Goal: Task Accomplishment & Management: Use online tool/utility

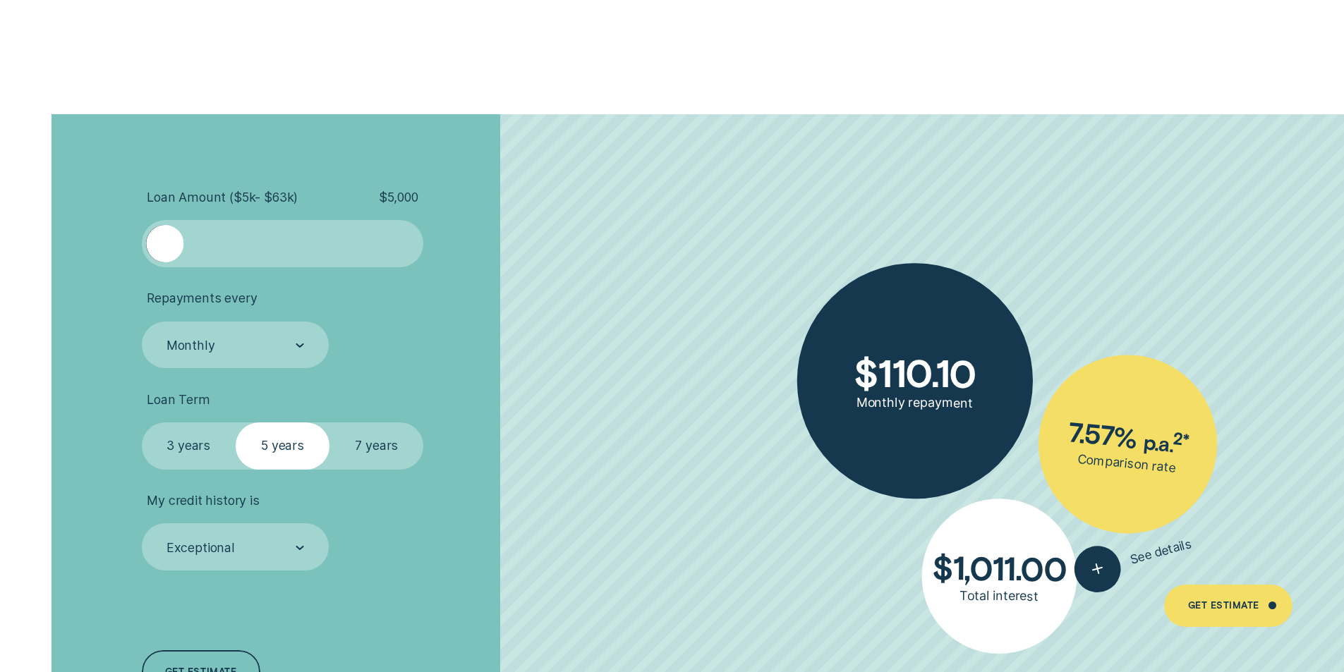
scroll to position [3175, 0]
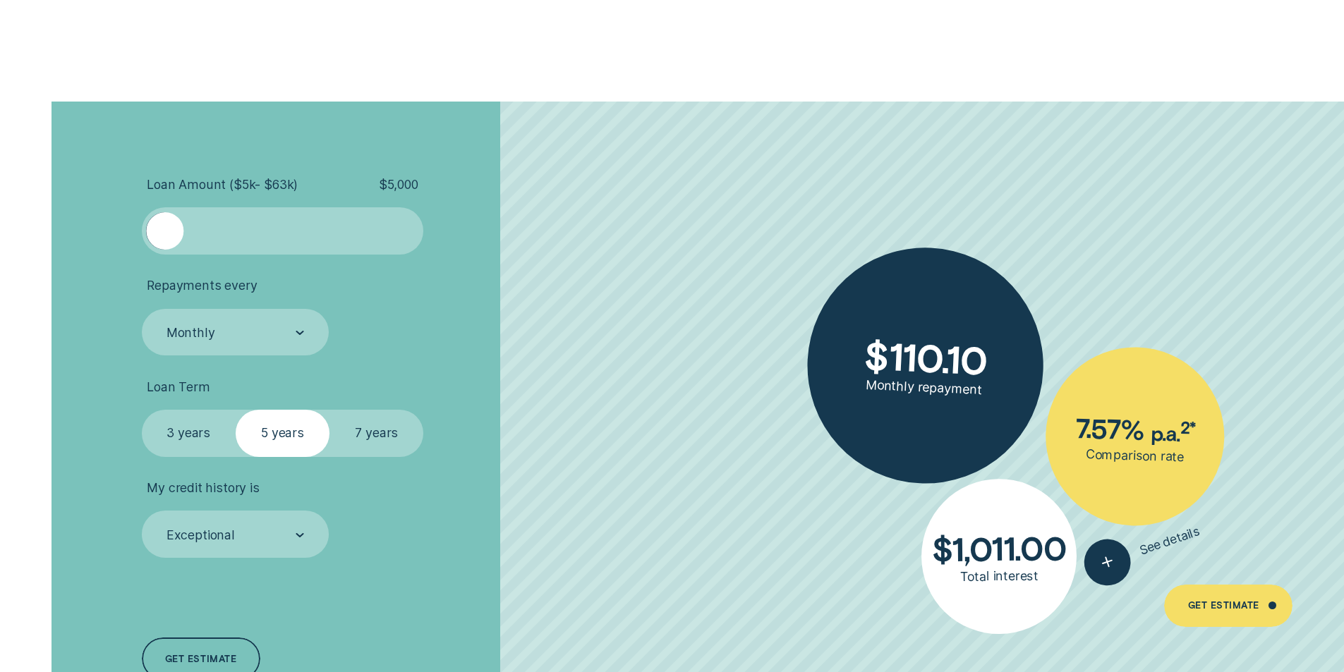
click at [340, 238] on div at bounding box center [282, 230] width 235 height 37
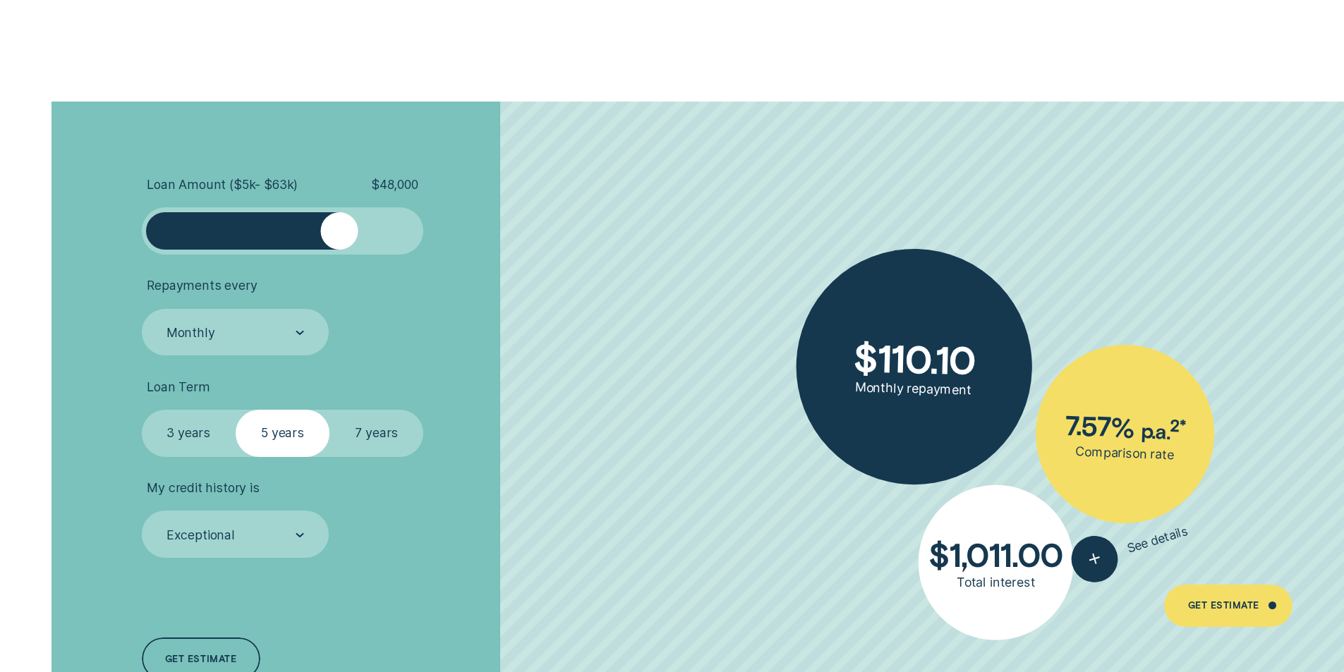
click at [378, 241] on div at bounding box center [282, 230] width 235 height 37
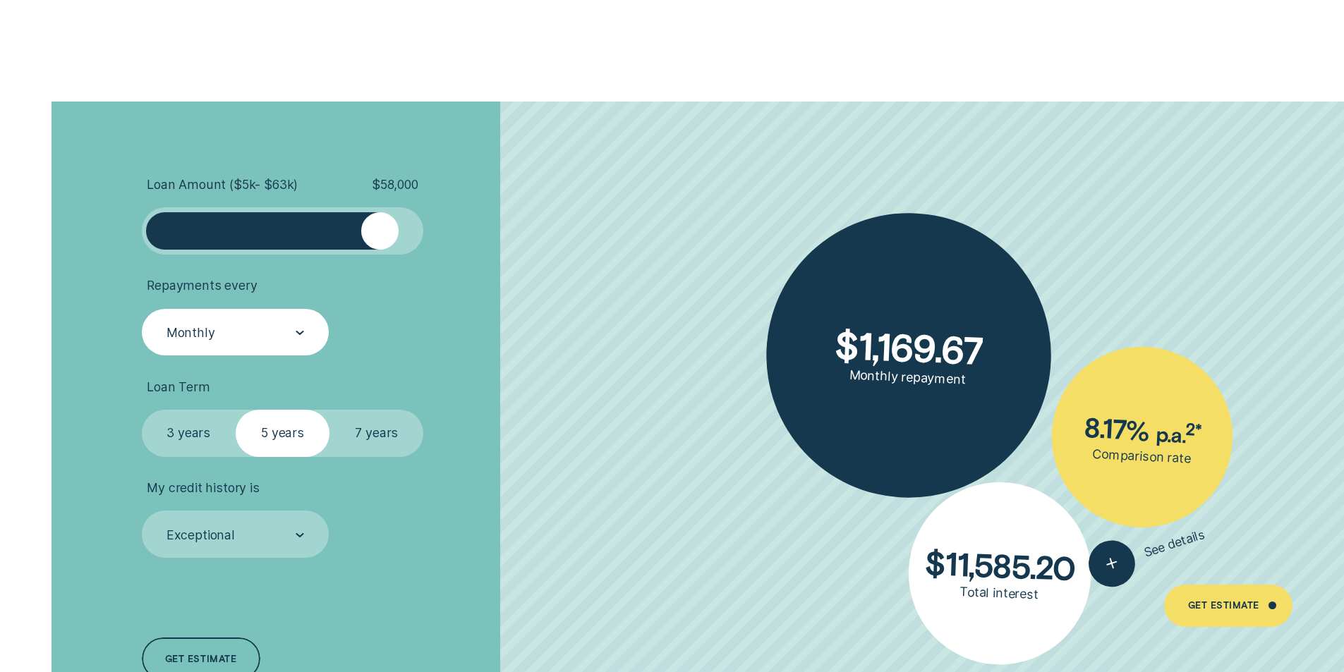
click at [301, 332] on icon at bounding box center [299, 333] width 6 height 3
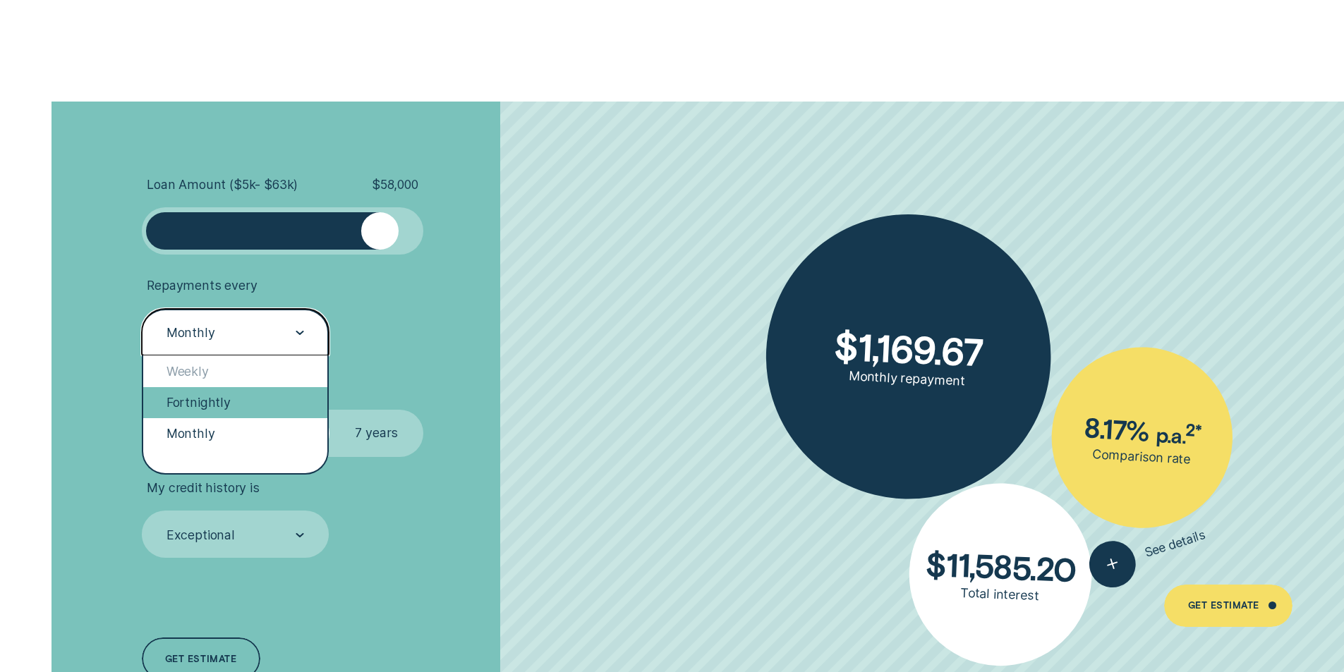
click at [197, 406] on div "Fortnightly" at bounding box center [235, 402] width 185 height 31
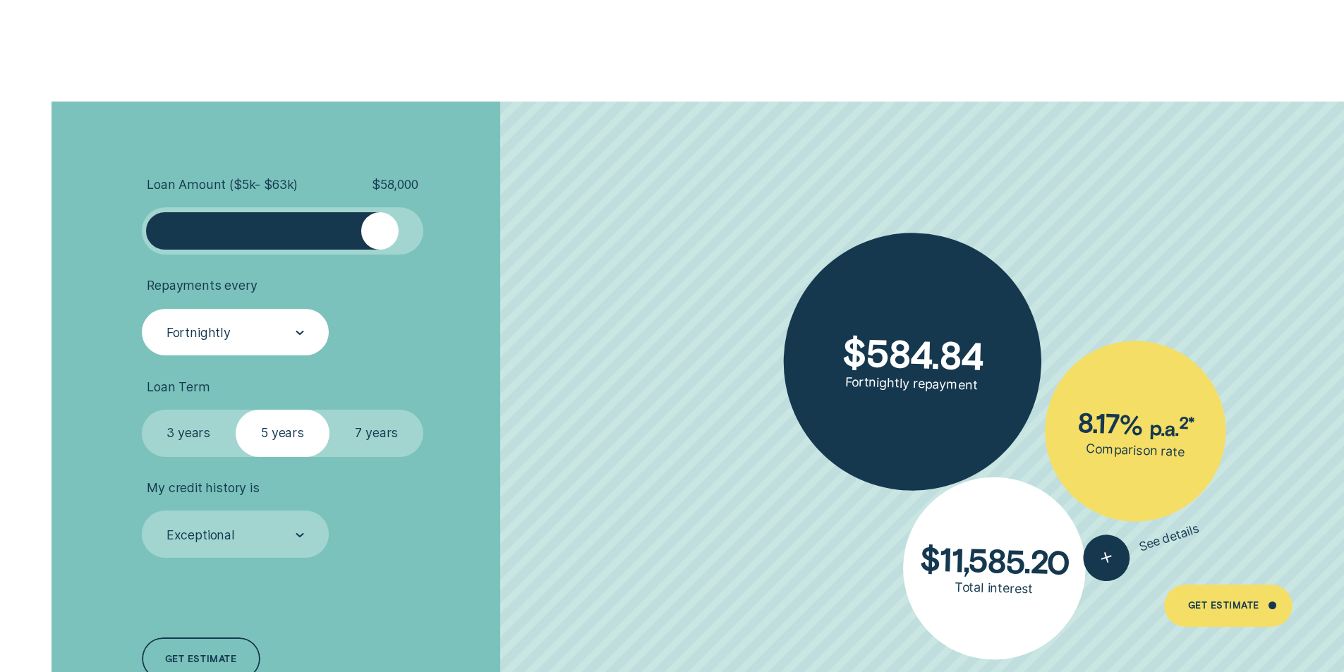
click at [371, 435] on label "7 years" at bounding box center [376, 433] width 94 height 47
click at [329, 410] on input "7 years" at bounding box center [329, 410] width 0 height 0
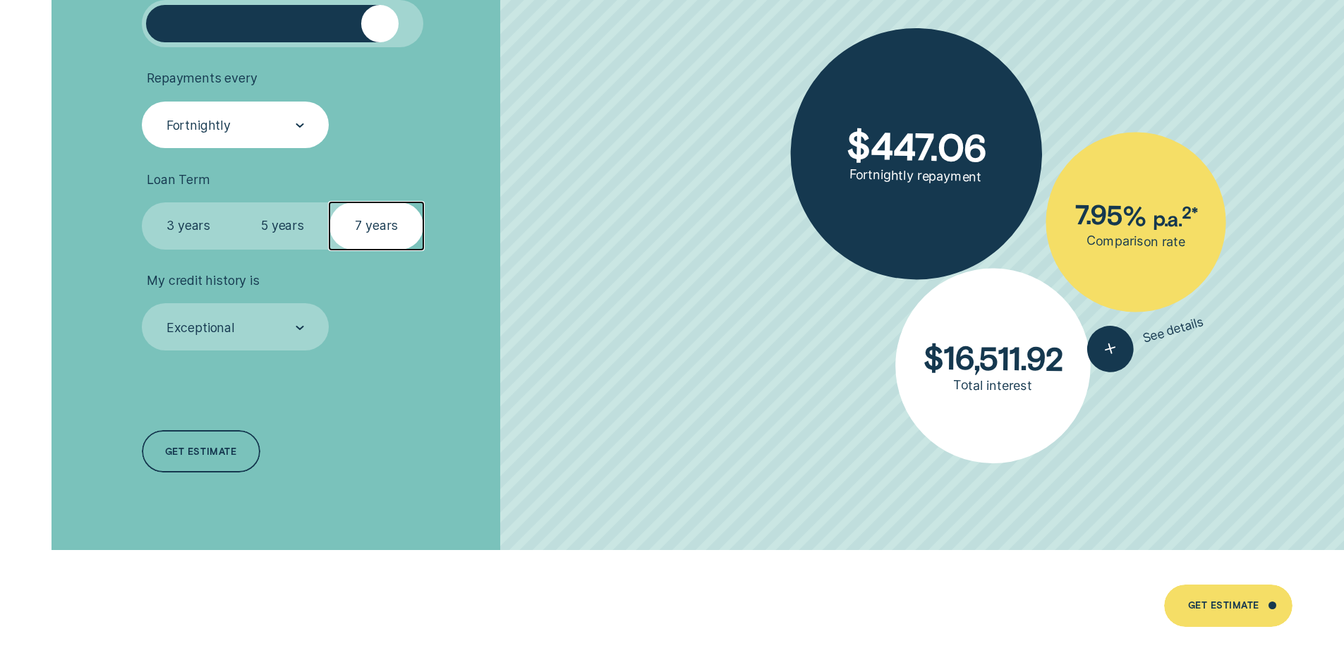
scroll to position [3386, 0]
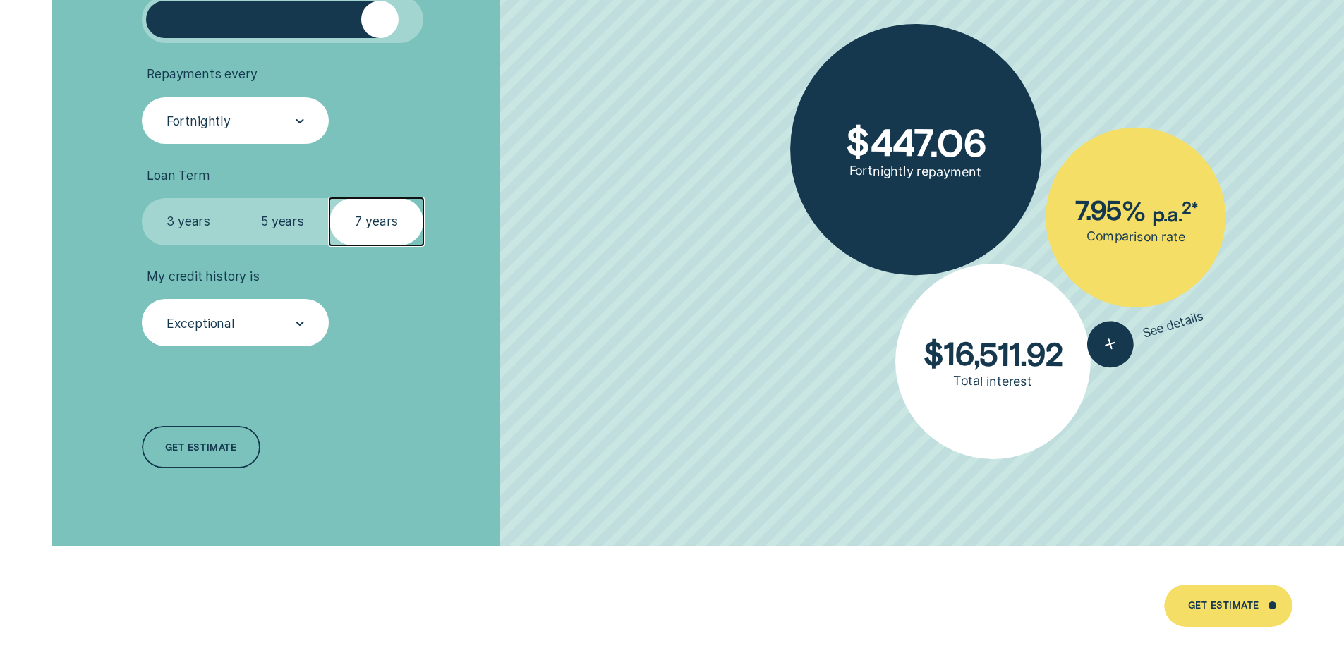
click at [300, 315] on div at bounding box center [300, 324] width 8 height 46
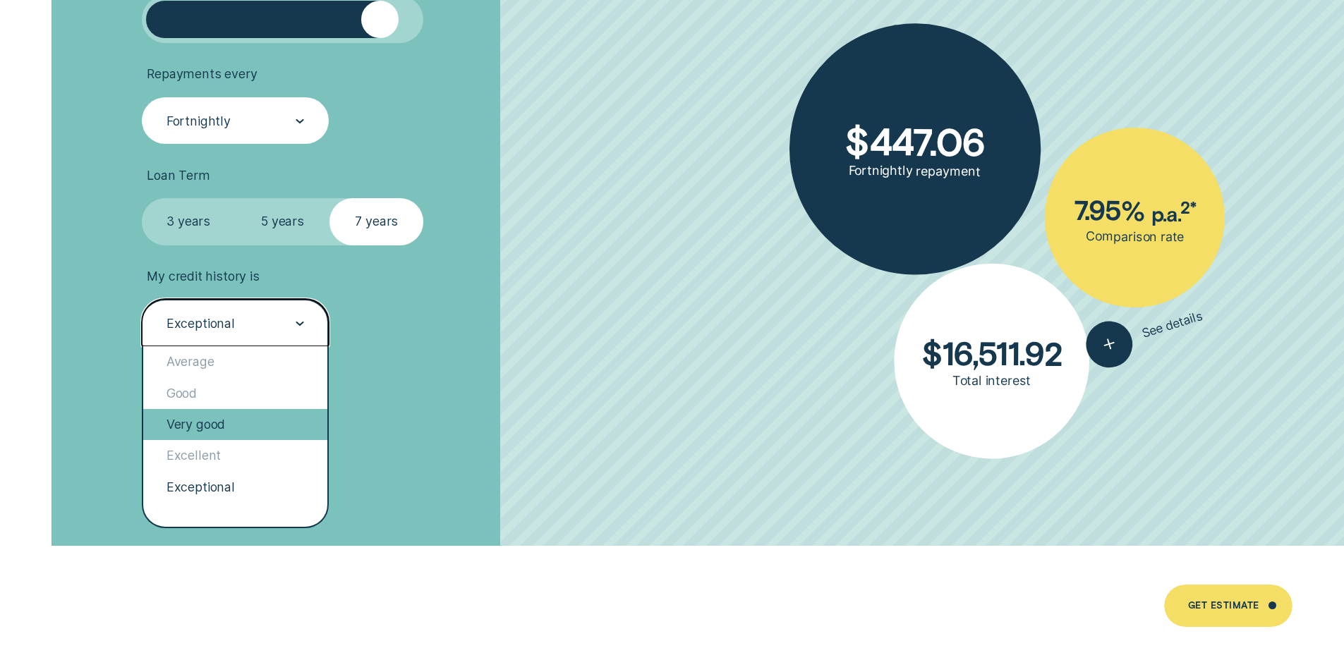
click at [223, 420] on div "Very good" at bounding box center [235, 424] width 185 height 31
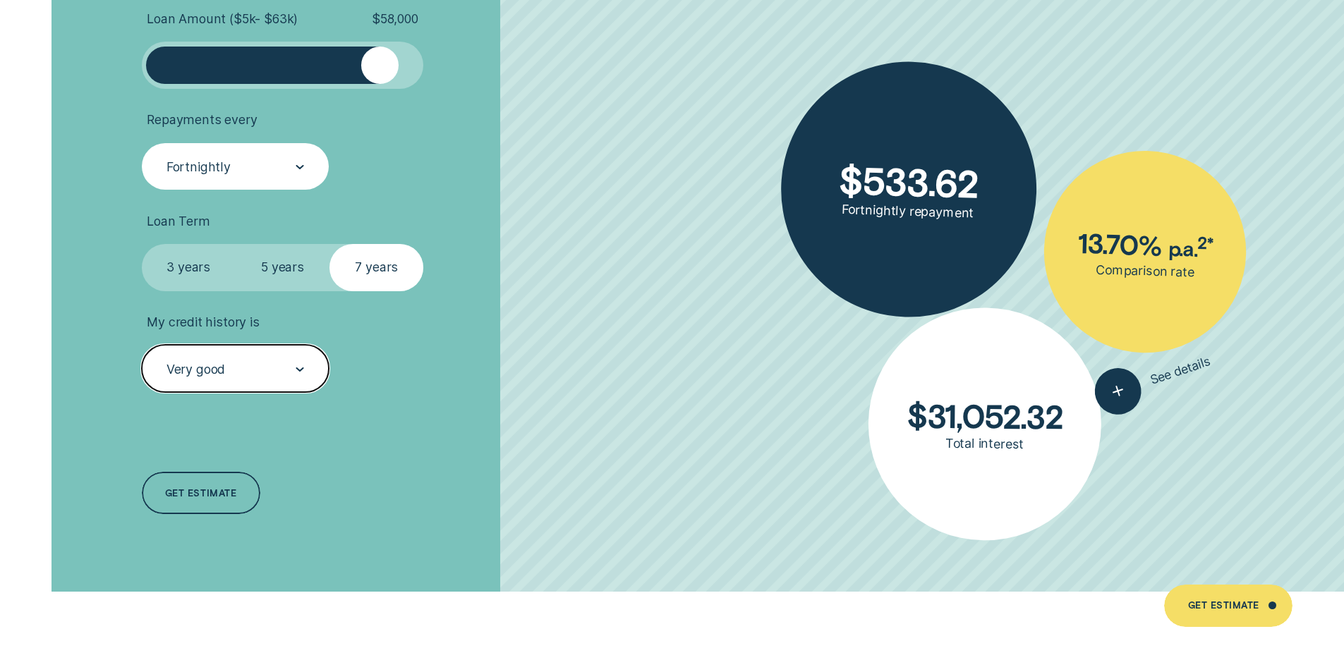
scroll to position [3316, 0]
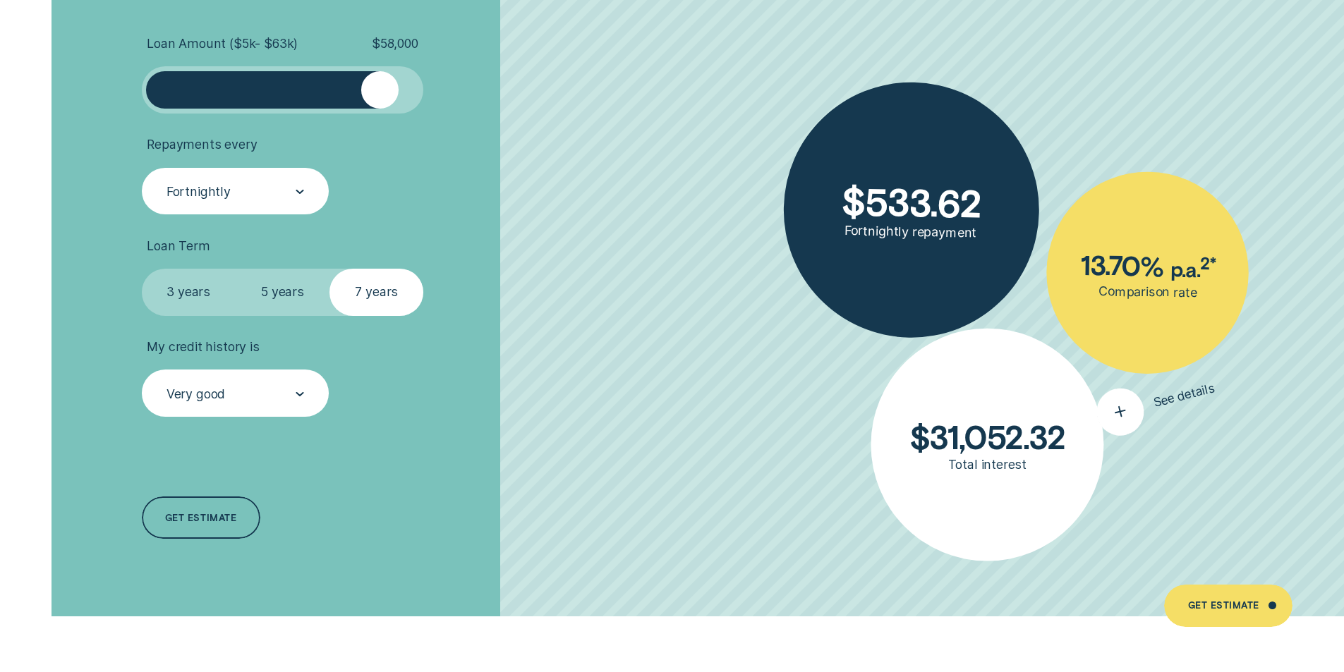
click at [1127, 409] on div "button" at bounding box center [1119, 412] width 57 height 57
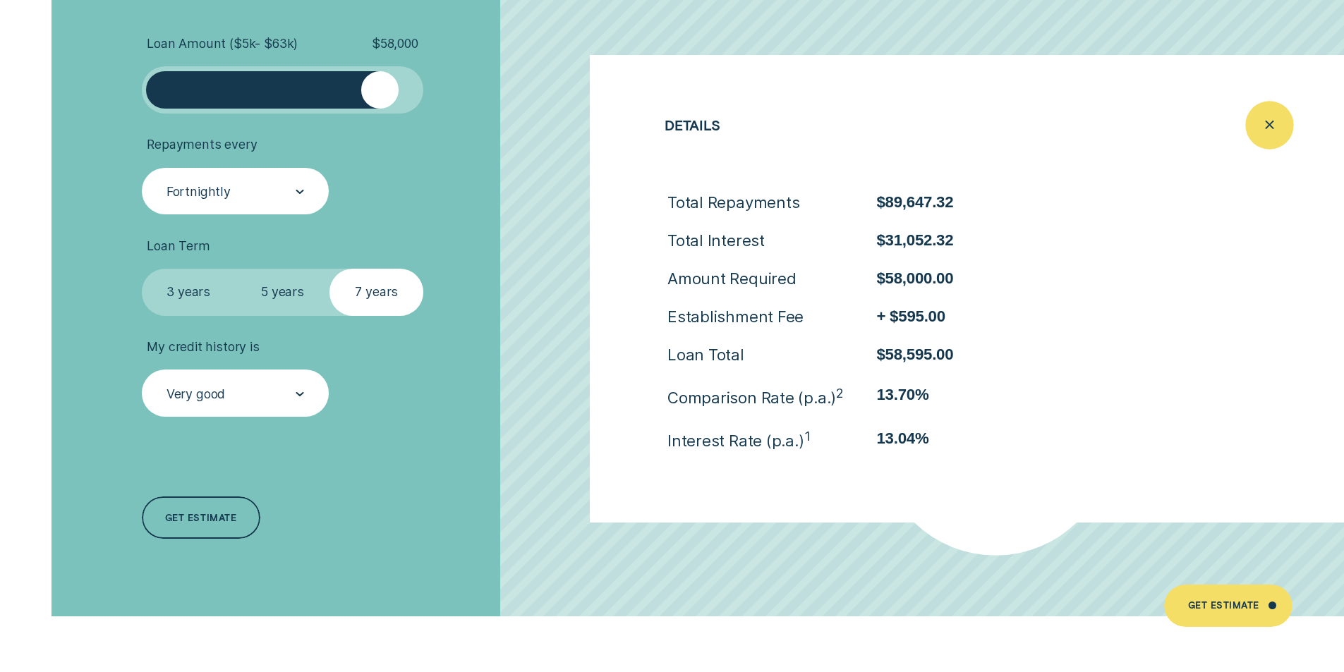
click at [1266, 123] on line "Close loan details" at bounding box center [1269, 125] width 7 height 7
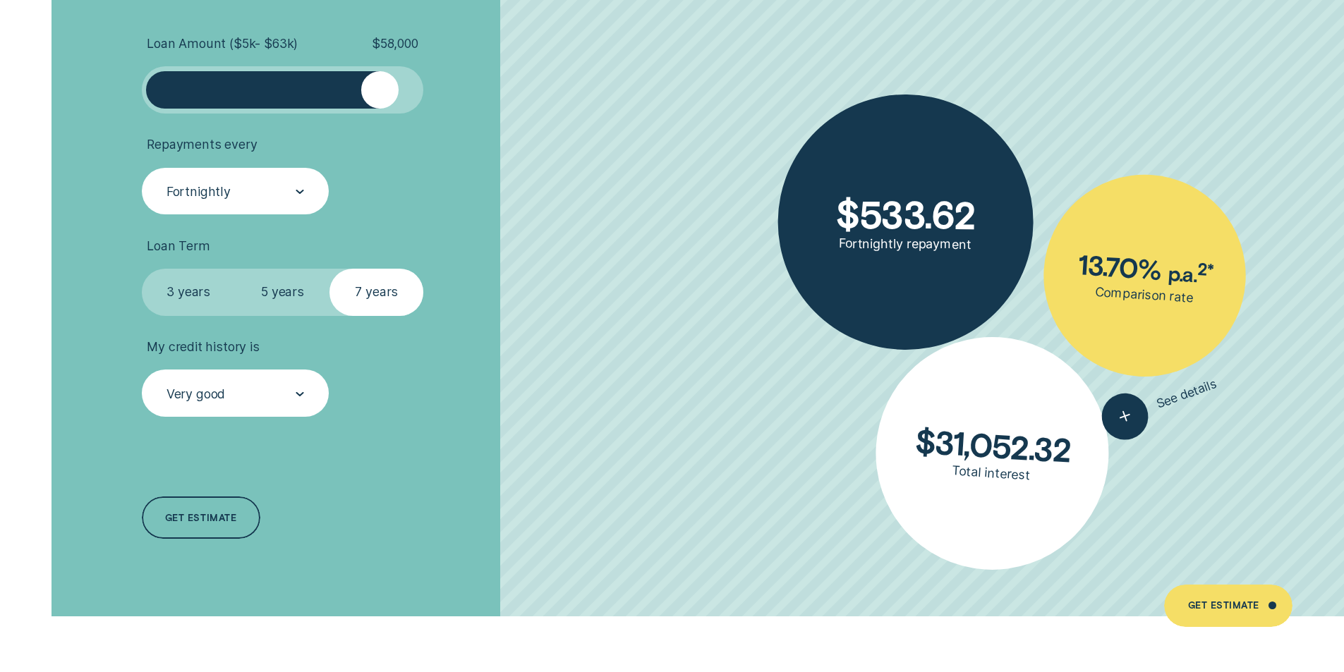
click at [303, 393] on icon at bounding box center [299, 394] width 6 height 3
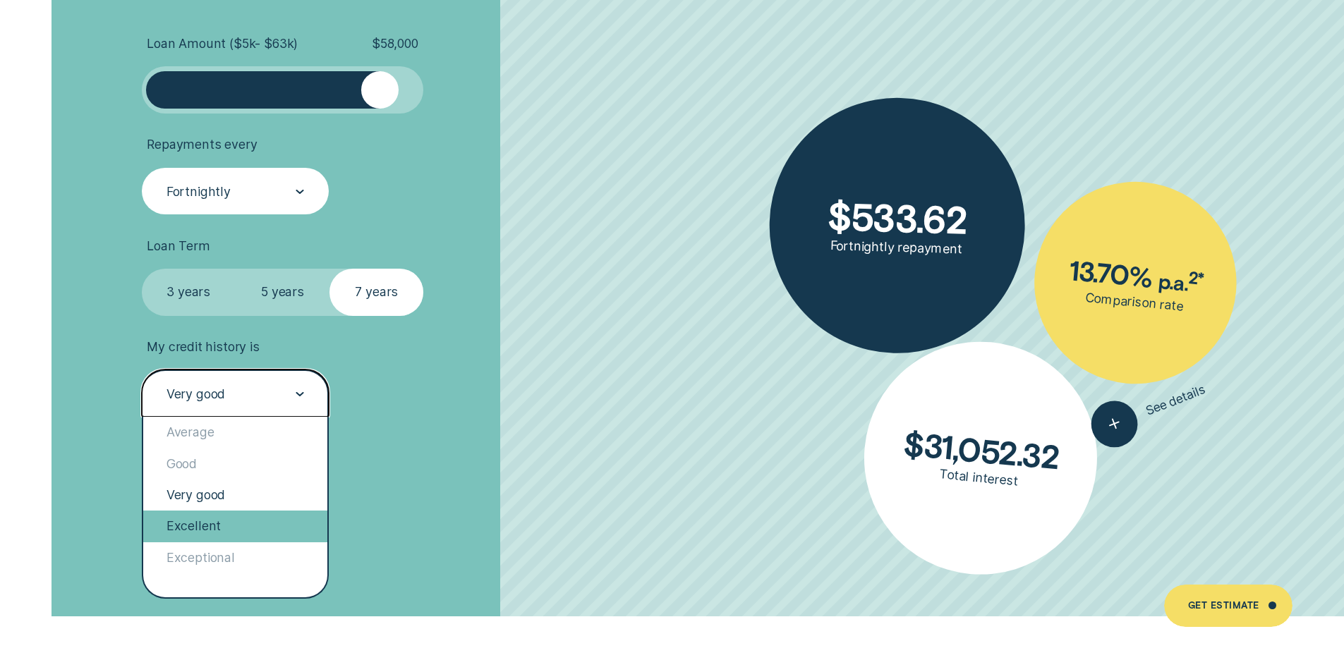
click at [205, 531] on div "Excellent" at bounding box center [235, 526] width 185 height 31
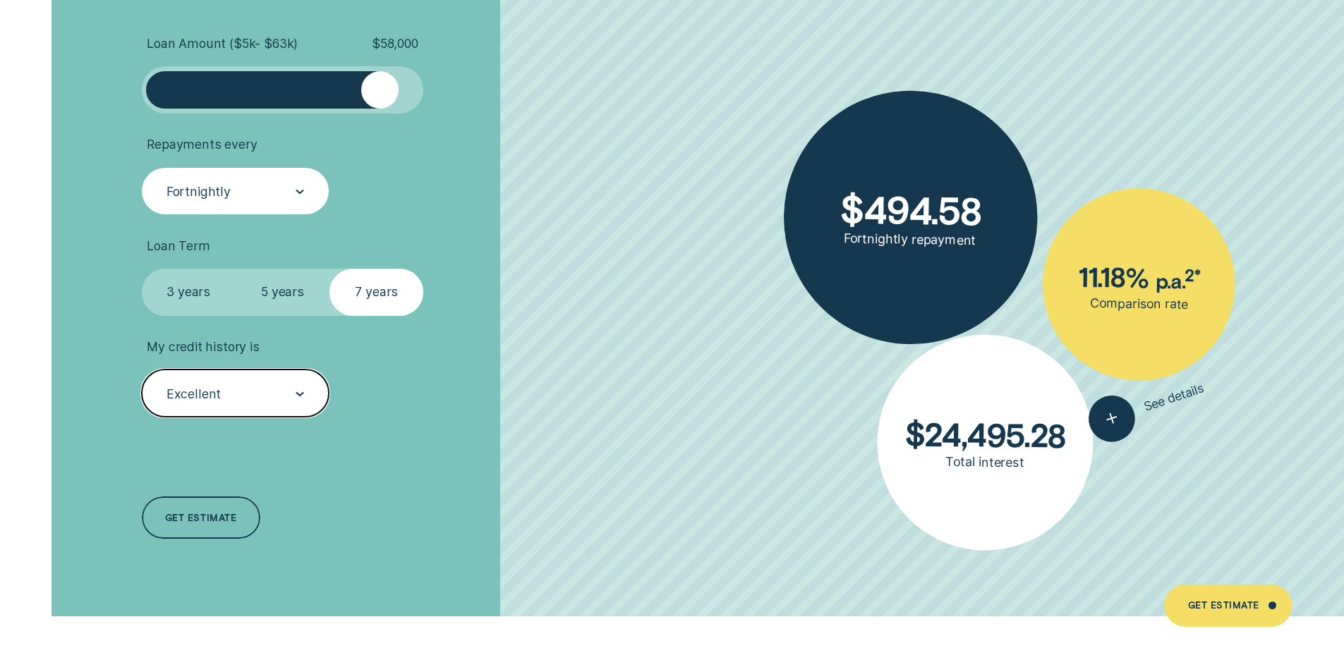
click at [302, 392] on icon at bounding box center [300, 394] width 8 height 4
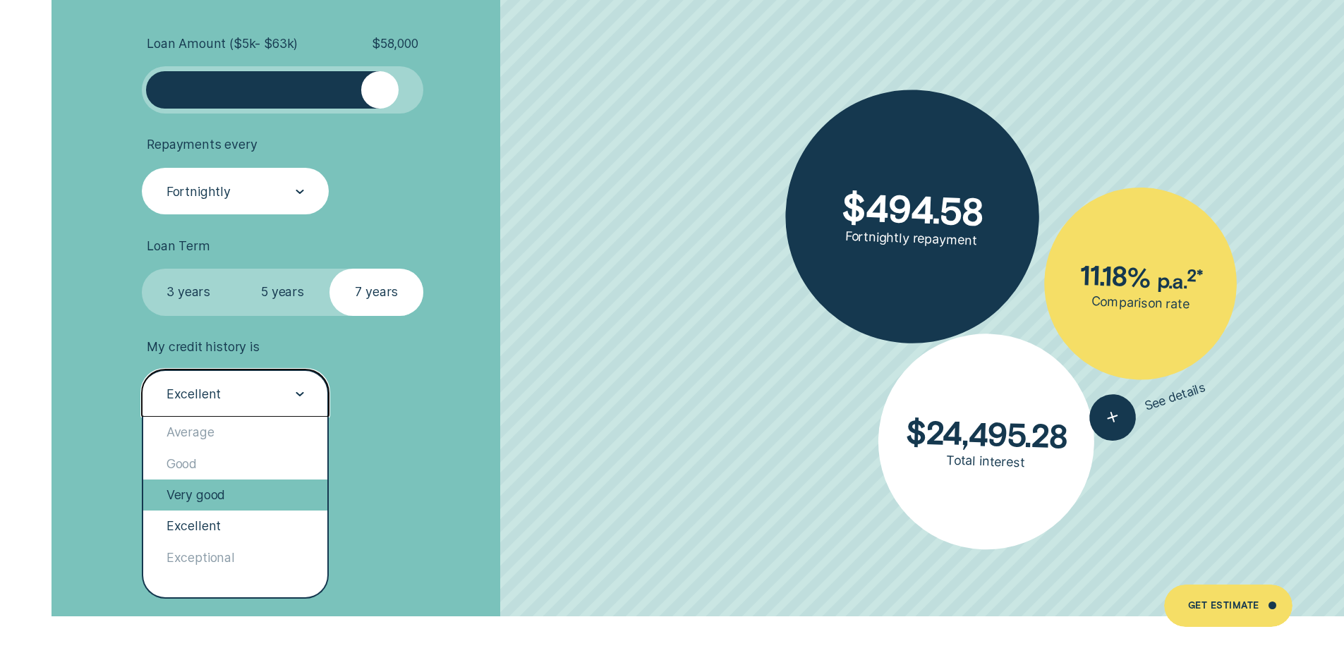
click at [234, 495] on div "Very good" at bounding box center [235, 495] width 185 height 31
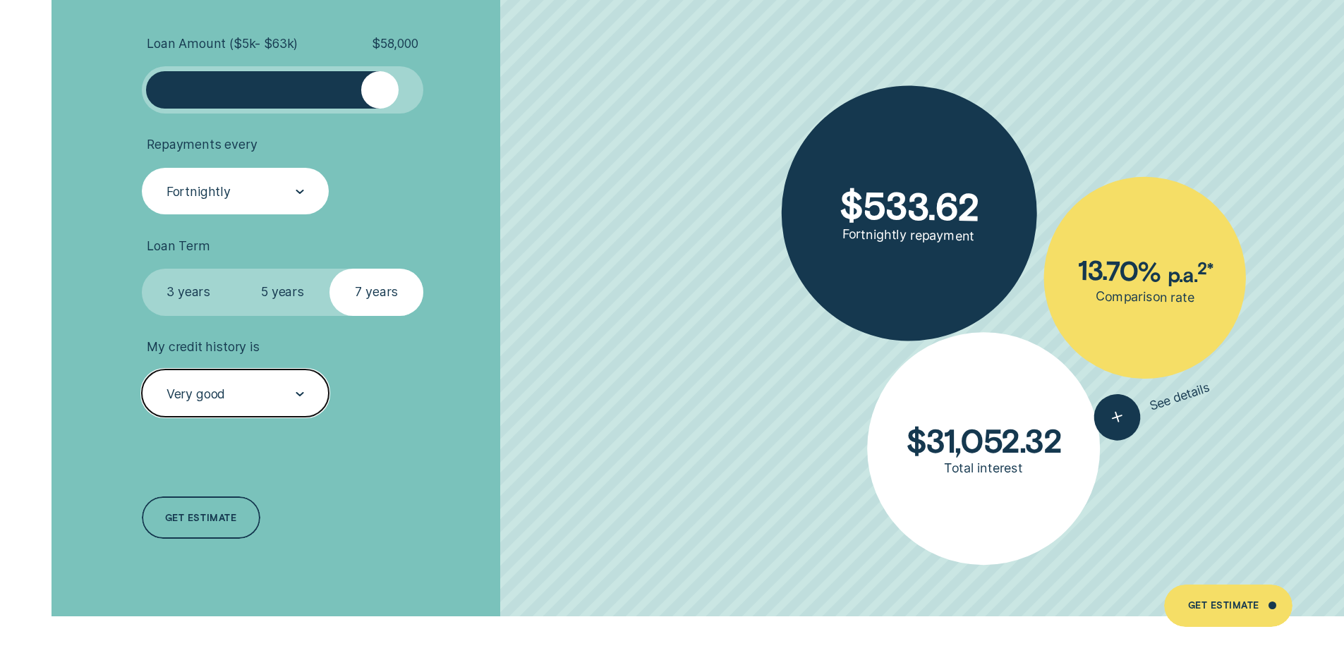
click at [302, 394] on icon at bounding box center [299, 394] width 6 height 3
click at [299, 391] on div at bounding box center [300, 394] width 8 height 46
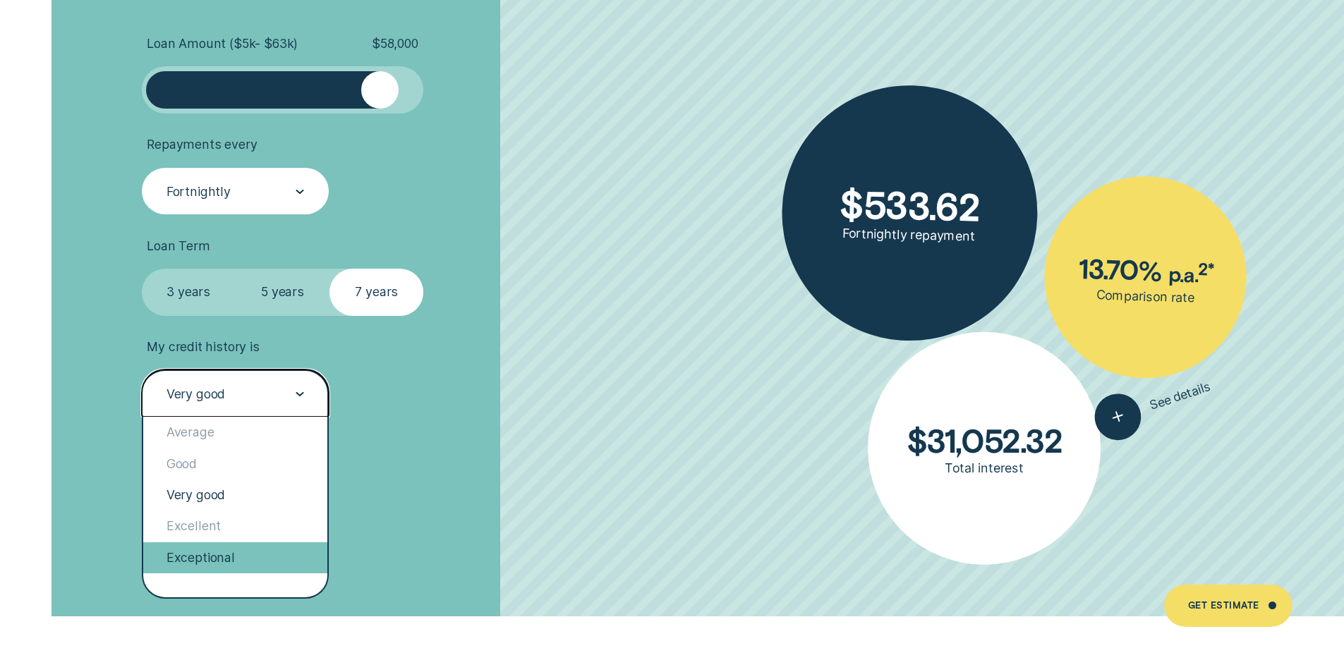
click at [207, 553] on div "Exceptional" at bounding box center [235, 558] width 185 height 31
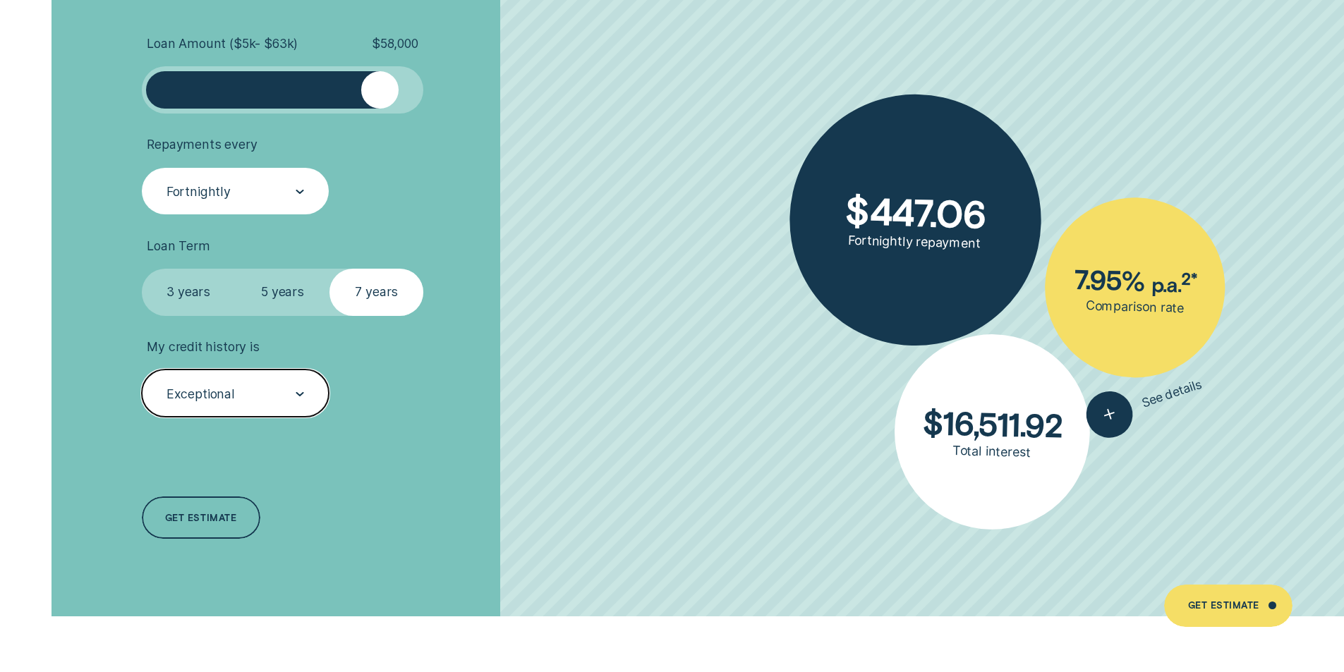
click at [300, 391] on div at bounding box center [300, 394] width 8 height 46
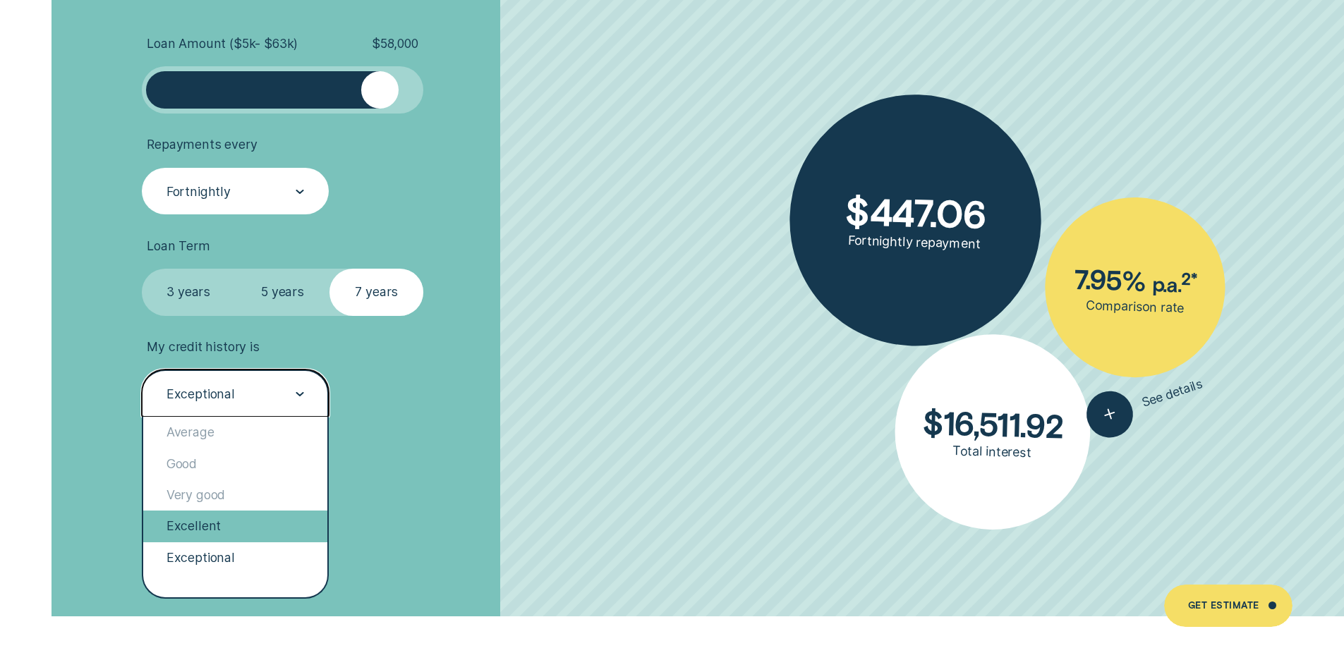
click at [221, 519] on div "Excellent" at bounding box center [235, 526] width 185 height 31
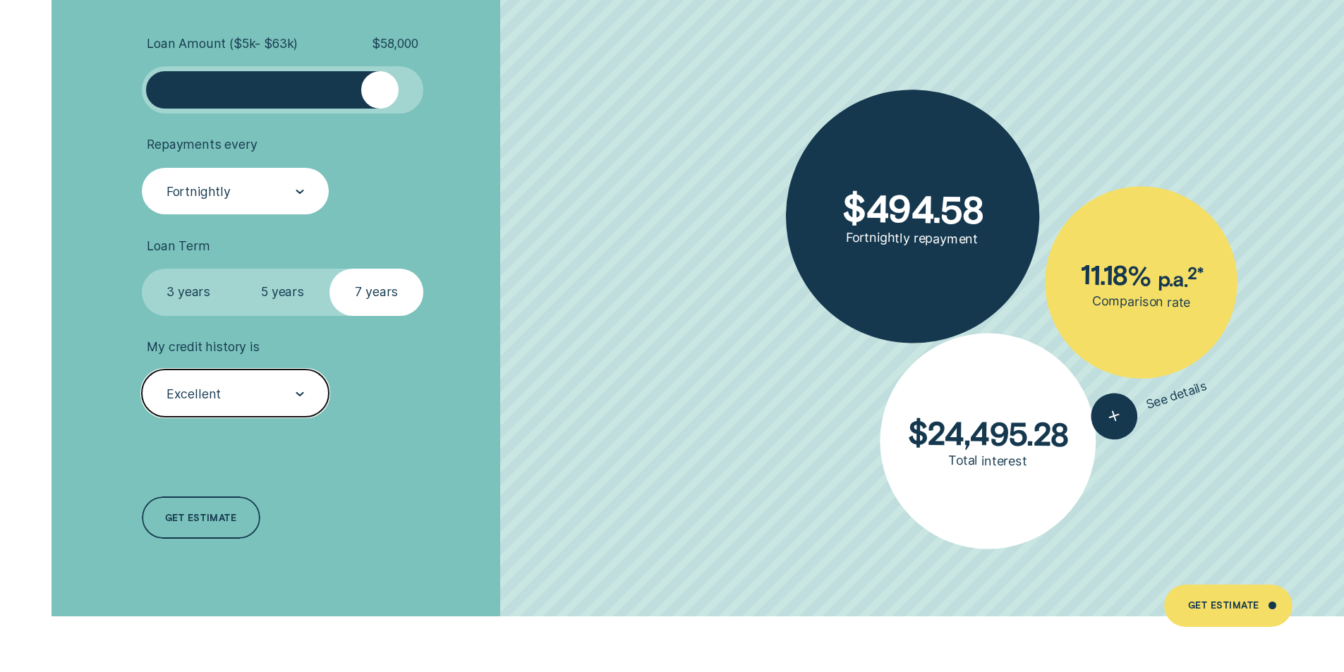
click at [291, 288] on label "5 years" at bounding box center [283, 292] width 94 height 47
click at [236, 269] on input "5 years" at bounding box center [236, 269] width 0 height 0
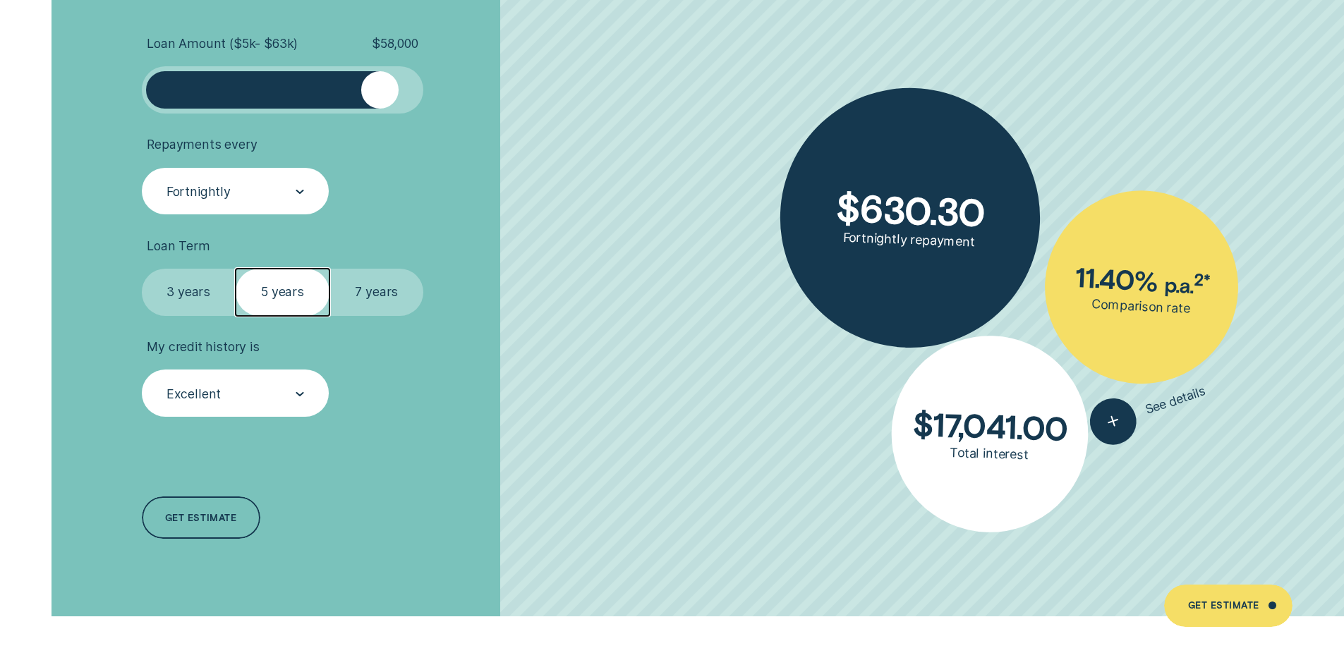
click at [372, 290] on label "7 years" at bounding box center [376, 292] width 94 height 47
click at [329, 269] on input "7 years" at bounding box center [329, 269] width 0 height 0
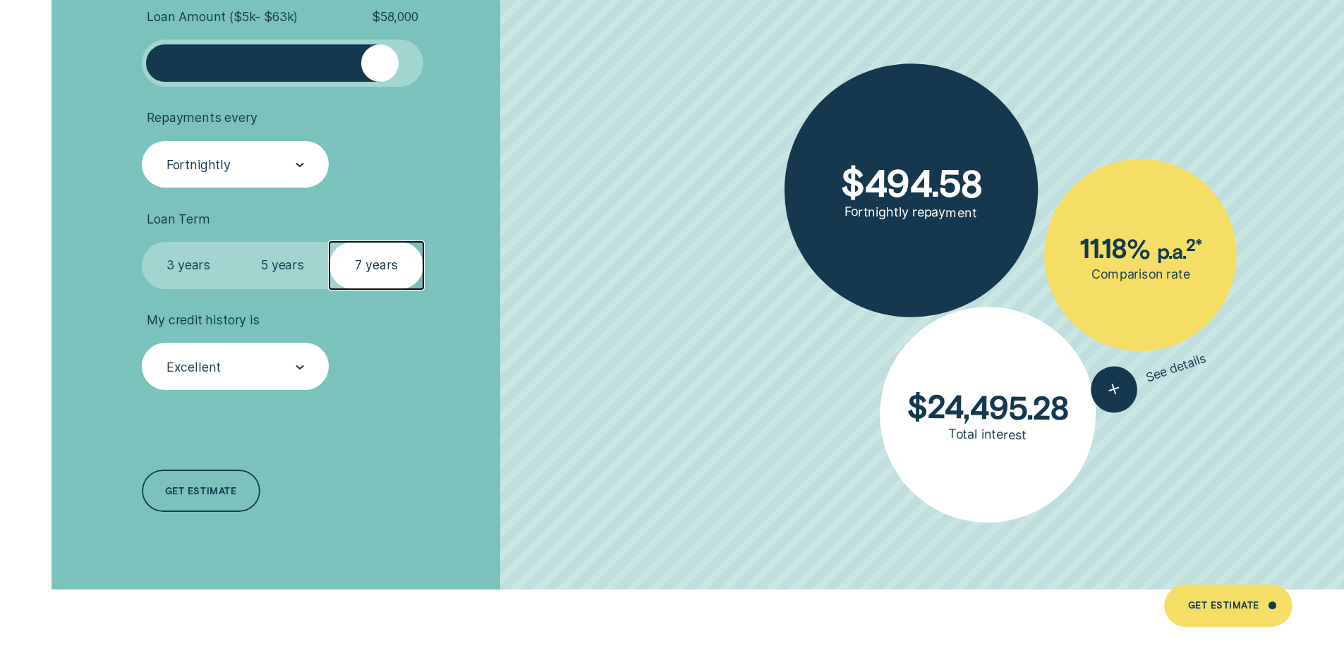
scroll to position [3457, 0]
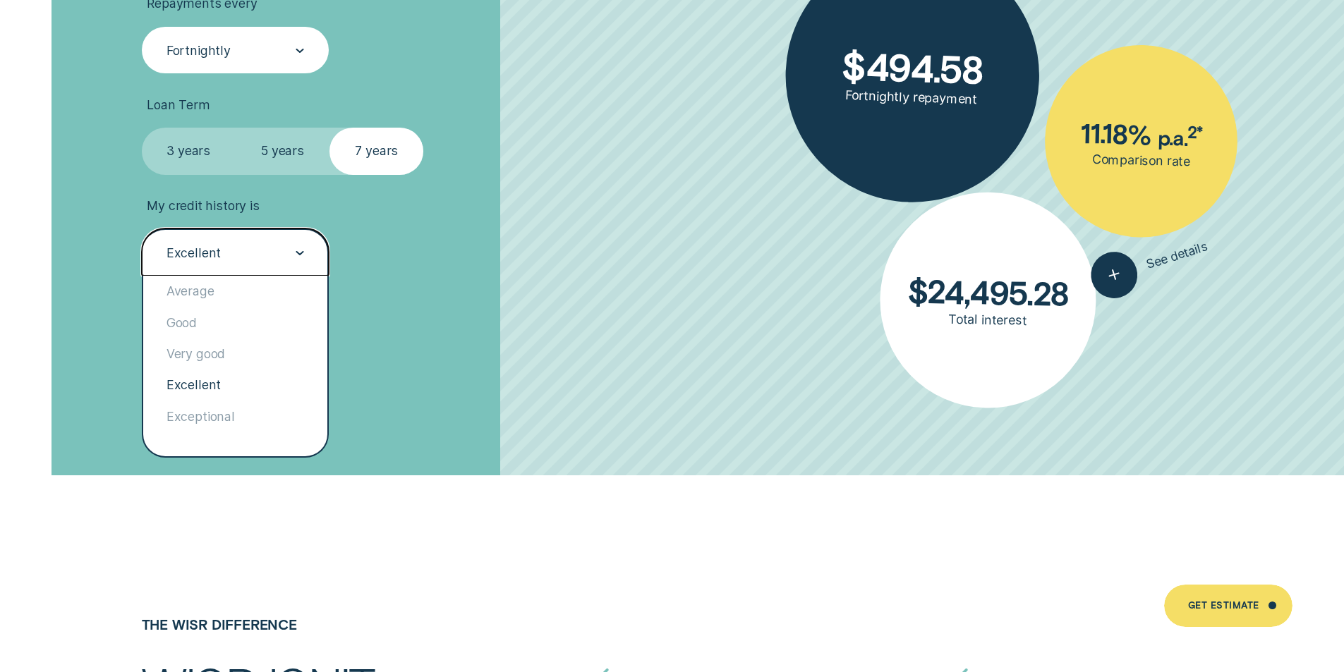
click at [301, 254] on icon at bounding box center [299, 253] width 6 height 3
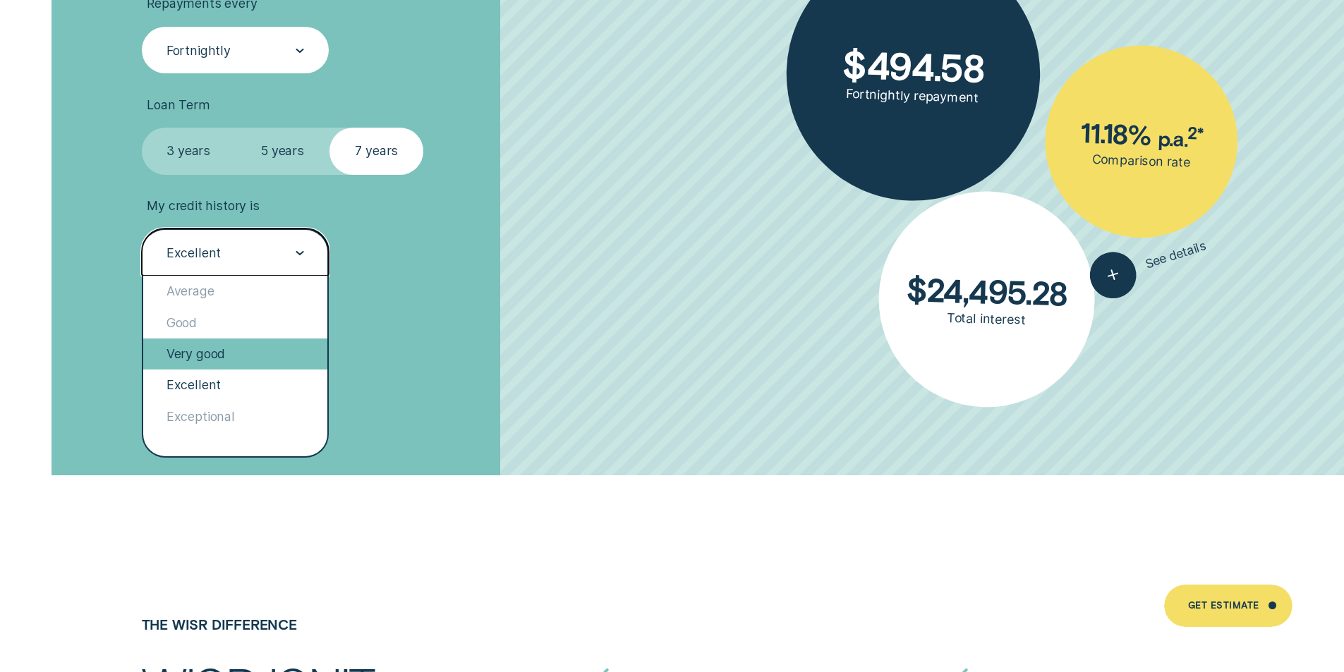
click at [188, 351] on div "Very good" at bounding box center [235, 354] width 185 height 31
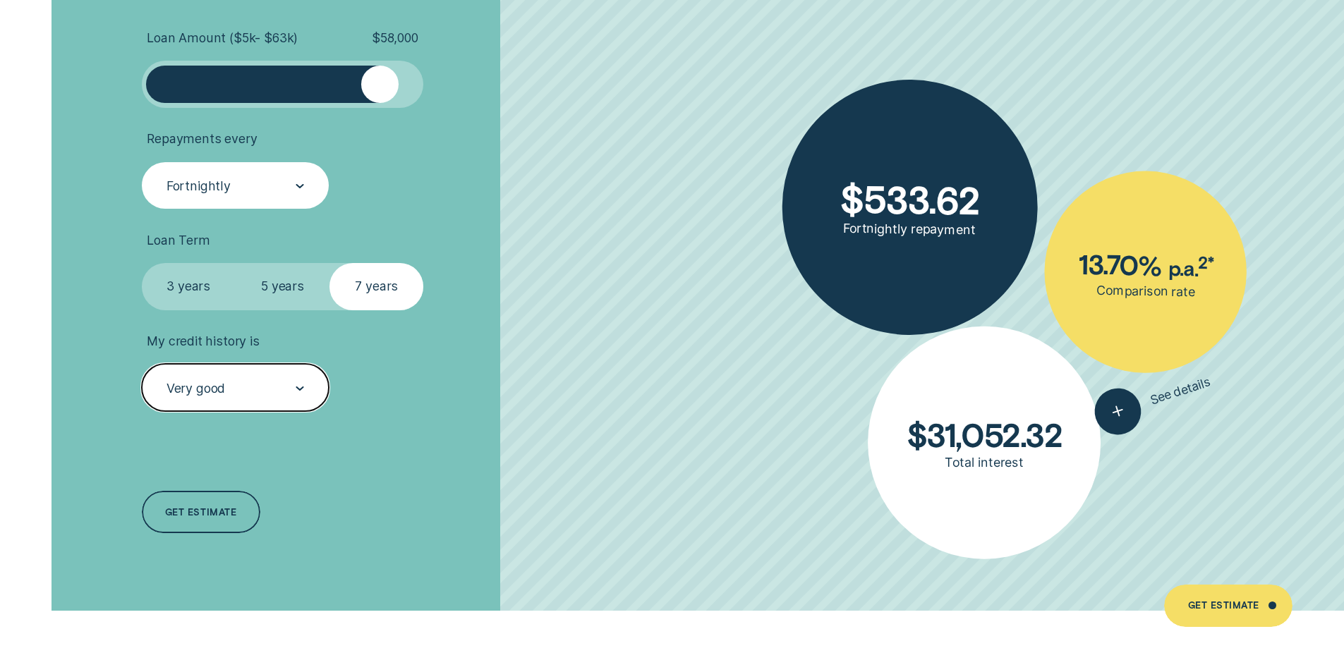
scroll to position [3316, 0]
